Goal: Obtain resource: Obtain resource

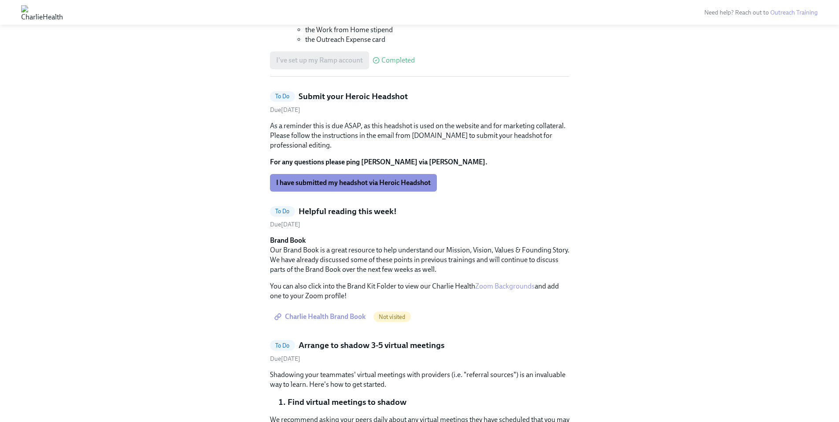
scroll to position [1464, 0]
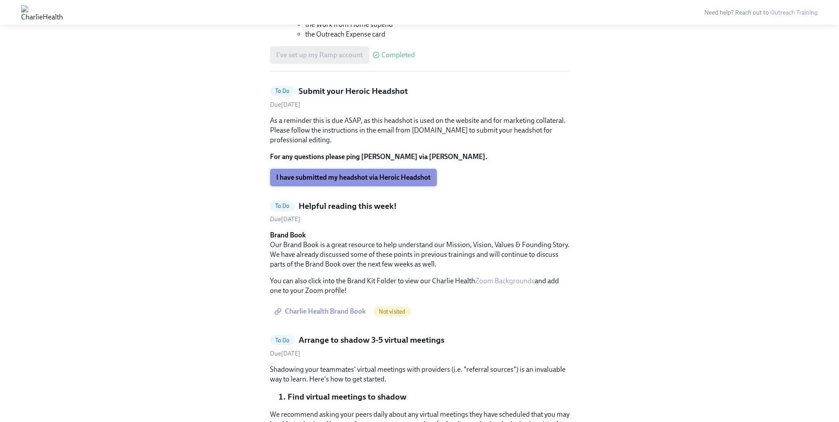
click at [375, 173] on span "I have submitted my headshot via Heroic Headshot" at bounding box center [353, 177] width 155 height 9
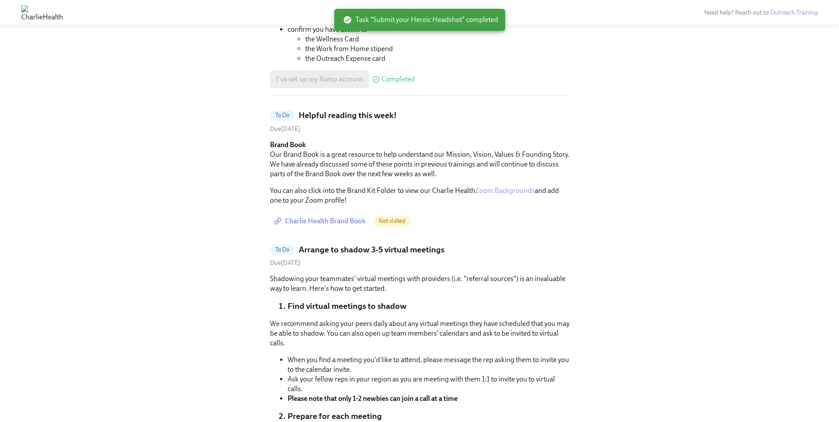
scroll to position [1469, 0]
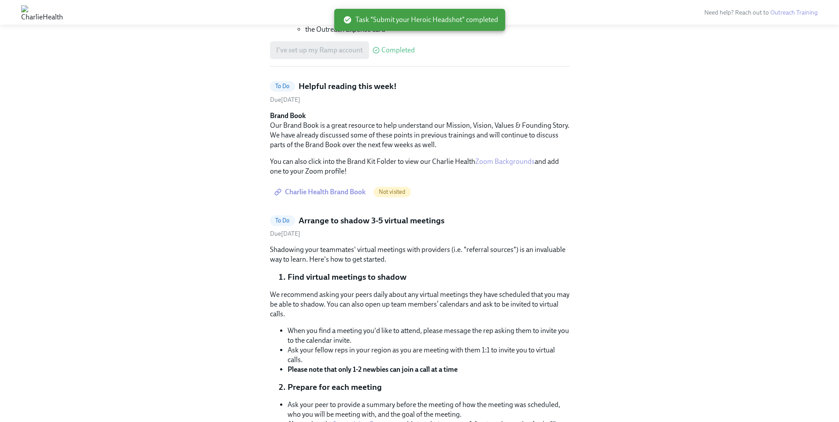
click at [327, 188] on span "Charlie Health Brand Book" at bounding box center [320, 192] width 89 height 9
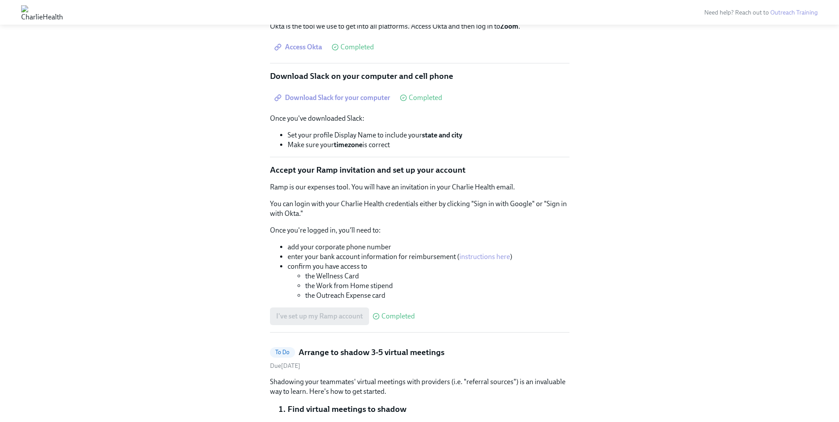
scroll to position [1214, 0]
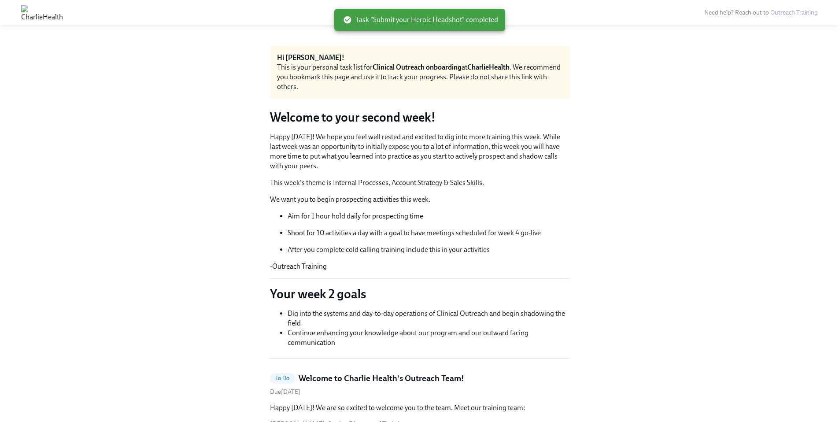
scroll to position [1469, 0]
